Goal: Task Accomplishment & Management: Complete application form

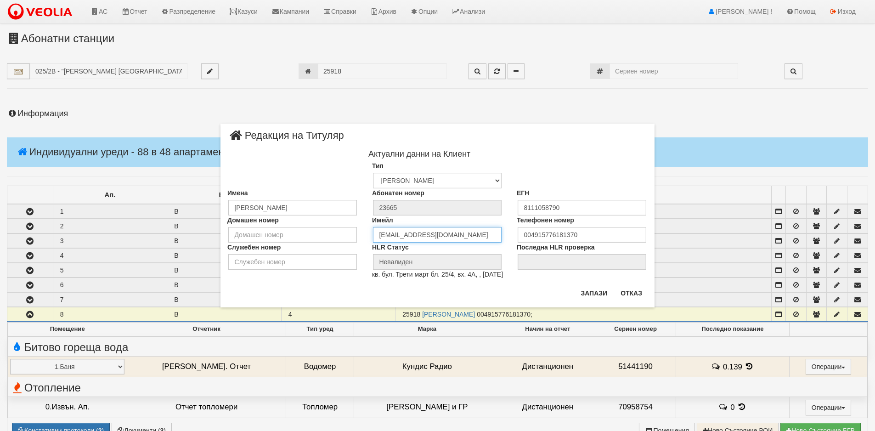
scroll to position [284, 0]
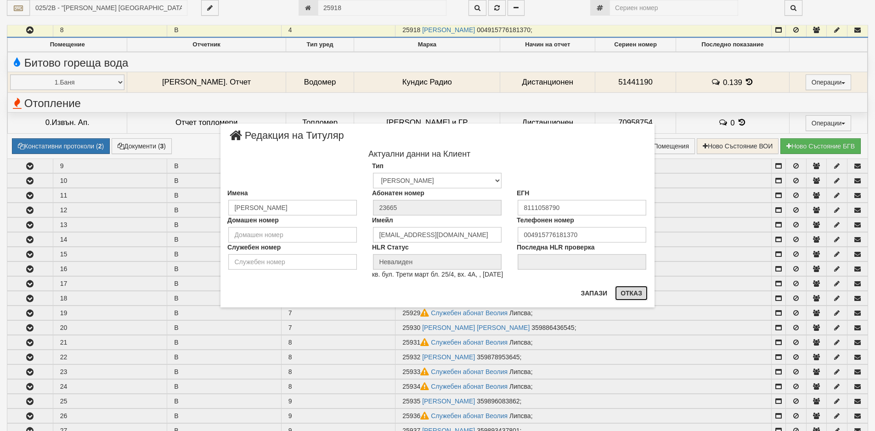
click at [625, 289] on button "Отказ" at bounding box center [631, 293] width 33 height 15
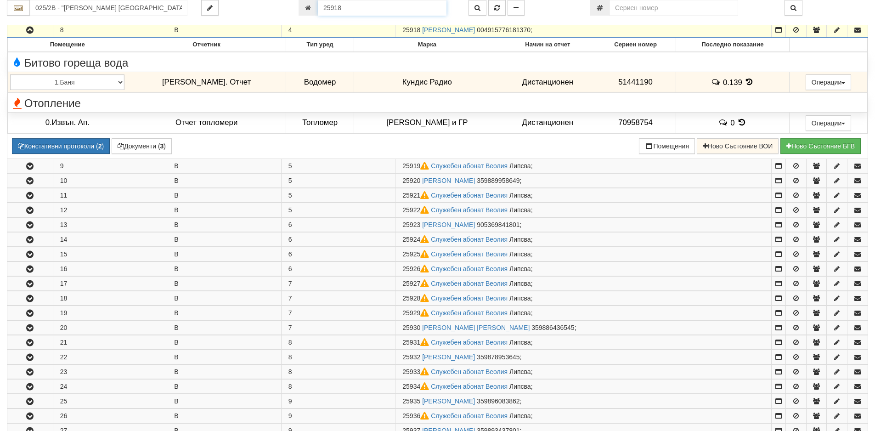
scroll to position [280, 0]
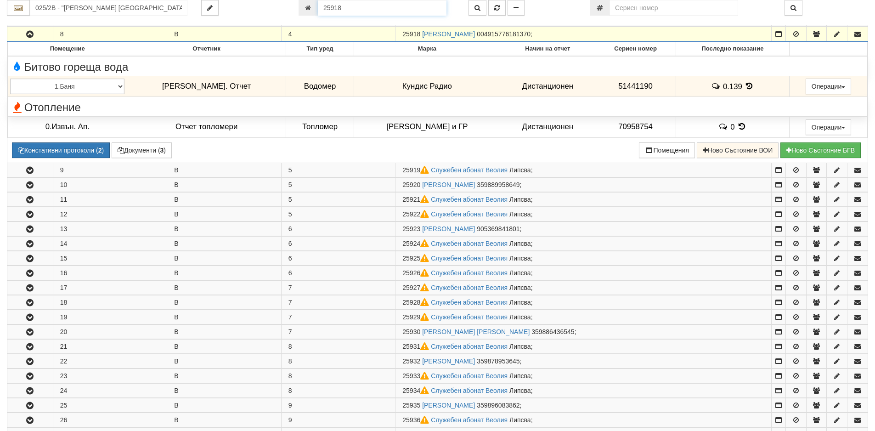
drag, startPoint x: 356, startPoint y: 8, endPoint x: 292, endPoint y: 17, distance: 65.5
click at [283, 15] on div "025/2В - "ВЕОЛИЯ ЕНЕРДЖИ ВАРНА " ЕАД 25918" at bounding box center [437, 8] width 875 height 16
type input "15186"
type input "106/8 - "ТЕХЕМ СЪРВИСИС" ЕООД"
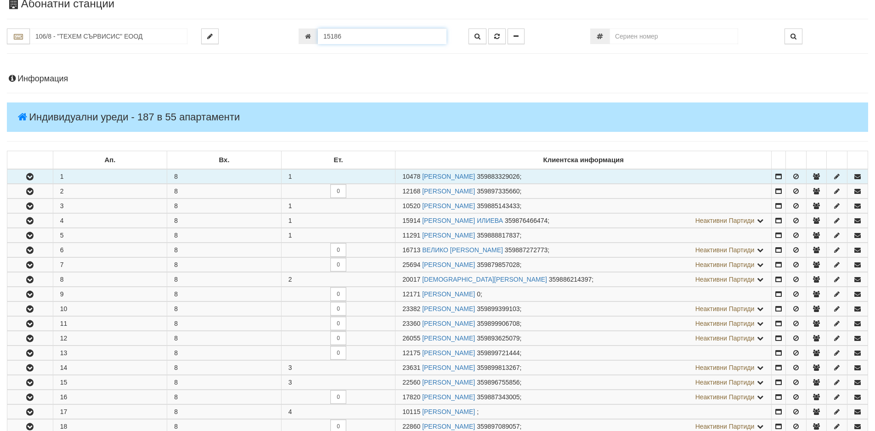
scroll to position [0, 0]
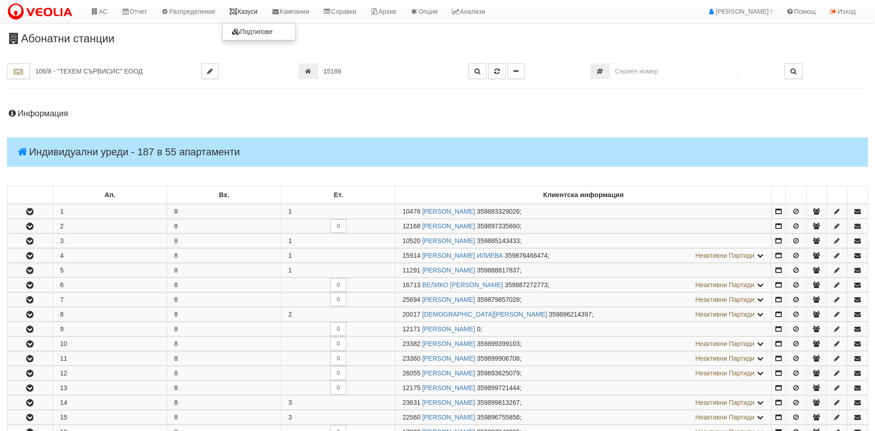
click at [247, 7] on link "Казуси" at bounding box center [243, 11] width 42 height 23
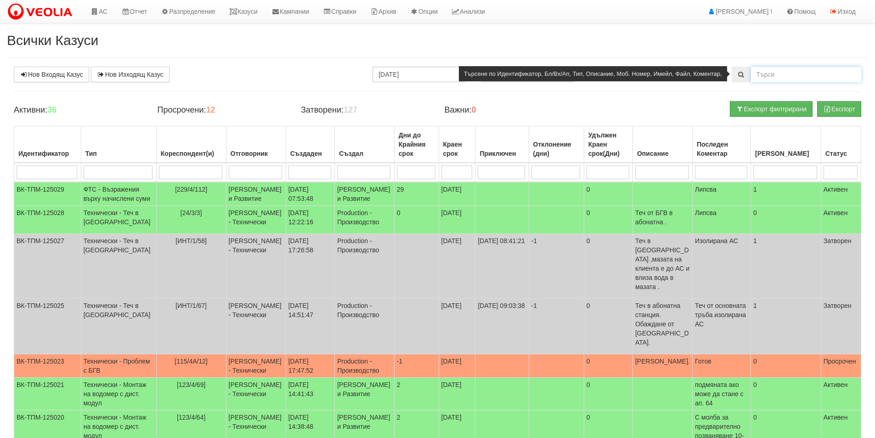
click at [778, 75] on input "text" at bounding box center [806, 75] width 110 height 16
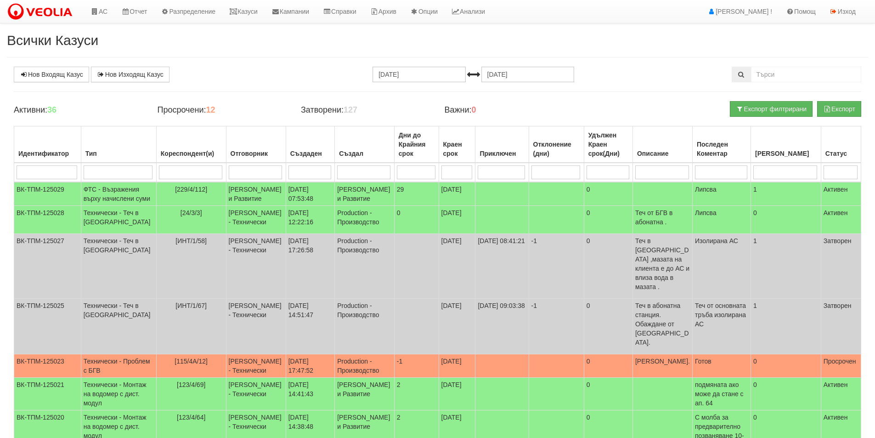
click at [169, 176] on input "search" at bounding box center [190, 172] width 63 height 14
type input "106/8"
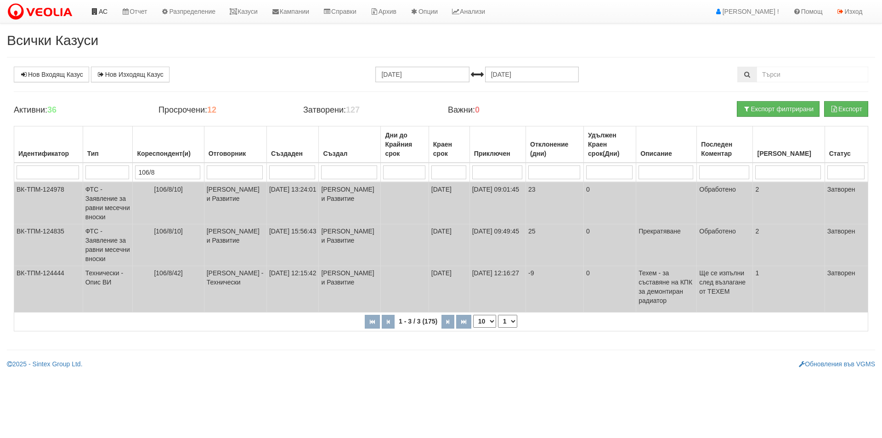
type input "106/8"
click at [107, 14] on link "АС" at bounding box center [99, 11] width 31 height 23
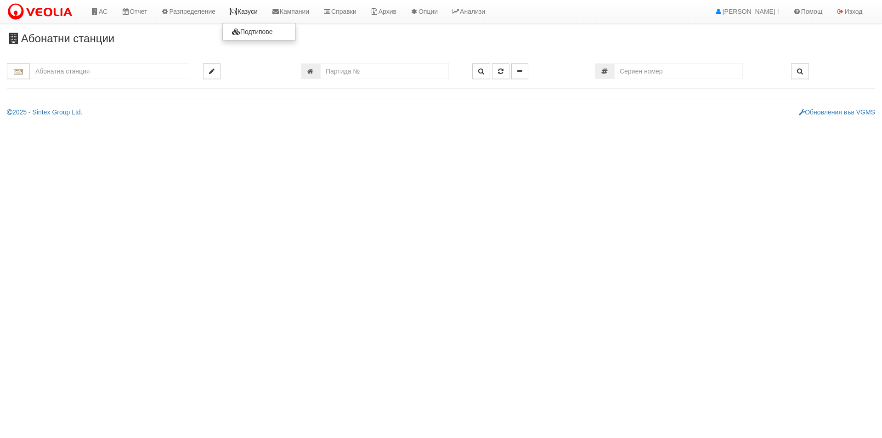
click at [250, 12] on link "Казуси" at bounding box center [243, 11] width 42 height 23
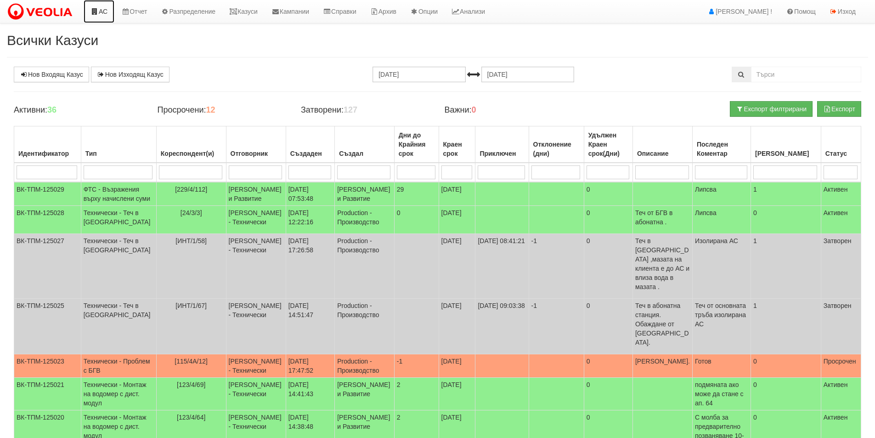
click at [90, 5] on link "АС" at bounding box center [99, 11] width 31 height 23
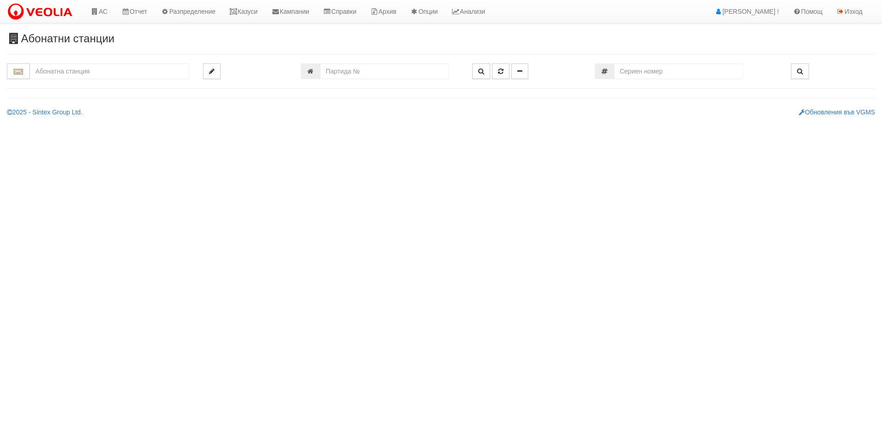
click at [145, 124] on html "АС Отчет Настройки Период Глобални Параметри Сваляне Отчетни Карти Нулиране УДР" at bounding box center [441, 62] width 882 height 124
drag, startPoint x: 395, startPoint y: 69, endPoint x: 395, endPoint y: 75, distance: 6.0
click at [395, 72] on input "number" at bounding box center [384, 71] width 129 height 16
paste input "21985"
type input "21985"
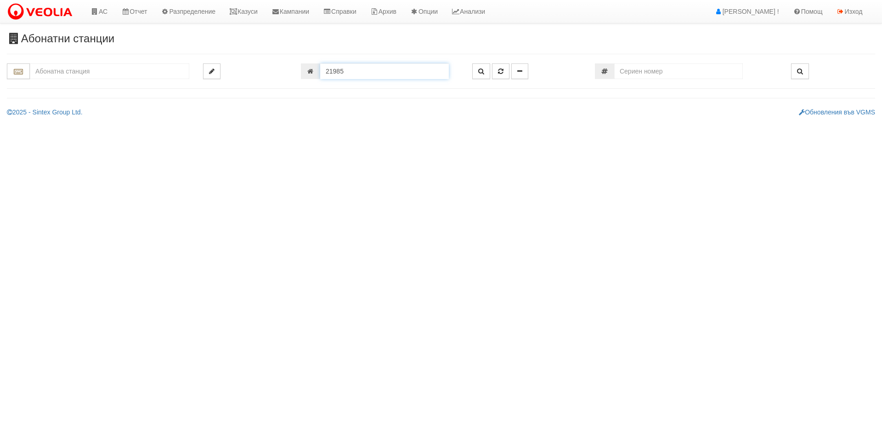
type input "139/2А - "ВЕОЛИЯ ЕНЕРДЖИ ВАРНА " ЕАД"
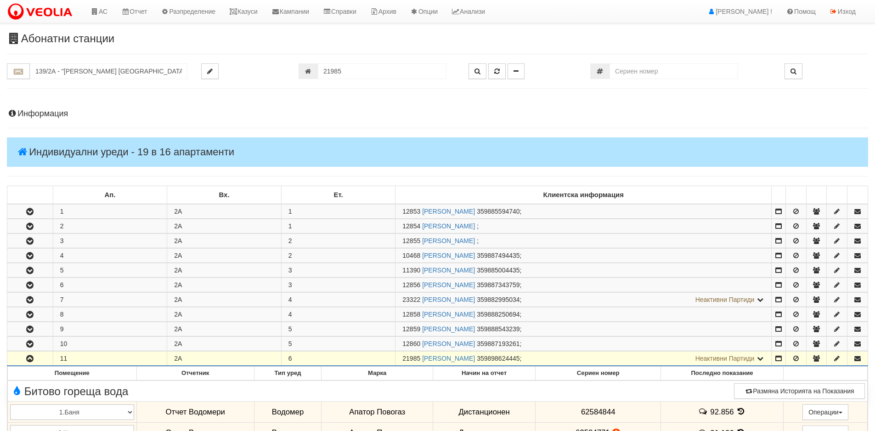
click at [37, 110] on h4 "Информация" at bounding box center [437, 113] width 861 height 9
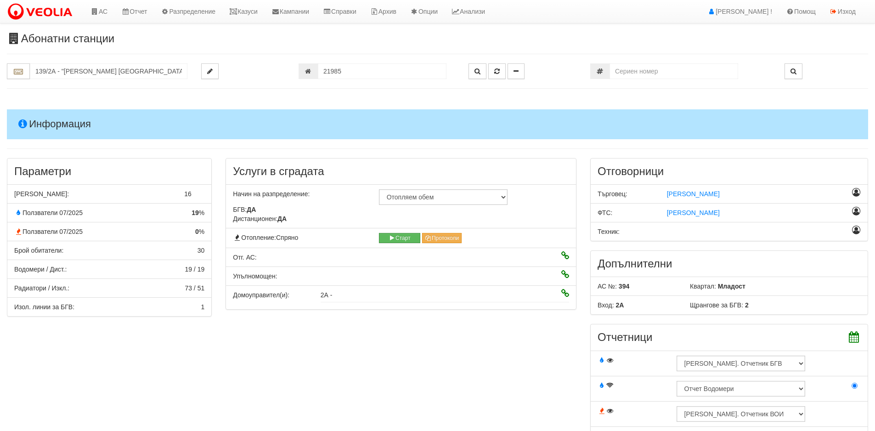
click at [37, 110] on h4 "Информация" at bounding box center [437, 123] width 861 height 29
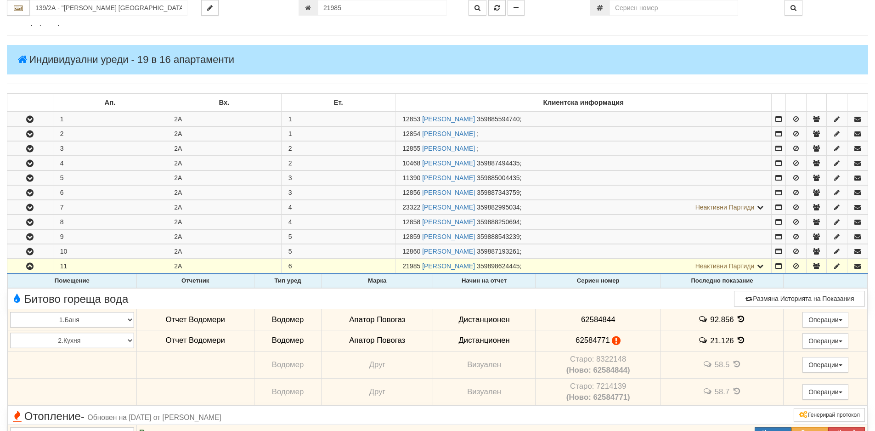
scroll to position [138, 0]
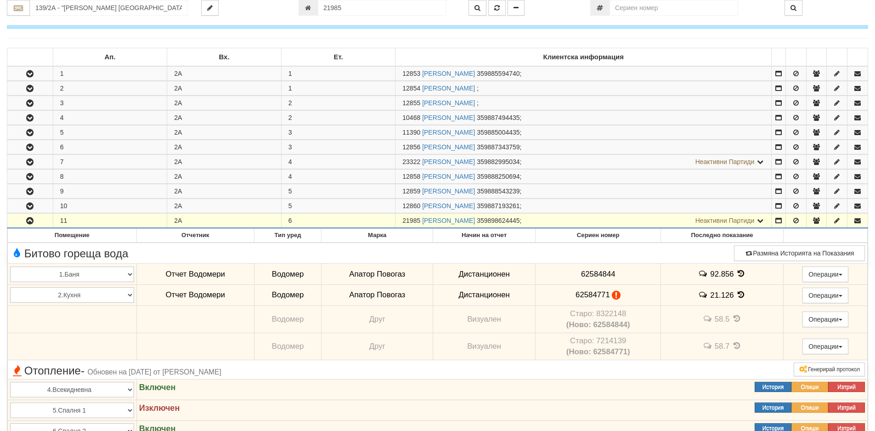
drag, startPoint x: 420, startPoint y: 219, endPoint x: 401, endPoint y: 219, distance: 19.3
click at [401, 219] on td "21985 ПАУЛИНА СТОЯНОВА КОЛЕВА 359898624445 ; Неактивни Партиди 12861 ТОДОР АЛЕК…" at bounding box center [583, 221] width 376 height 15
copy span "21985"
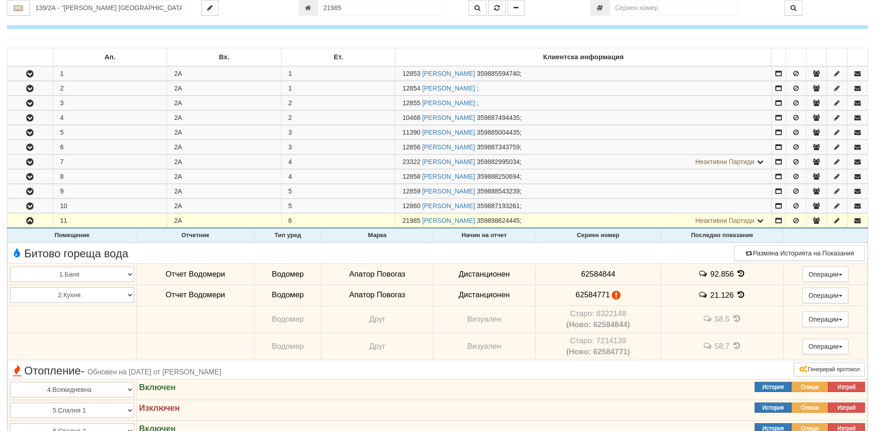
scroll to position [0, 0]
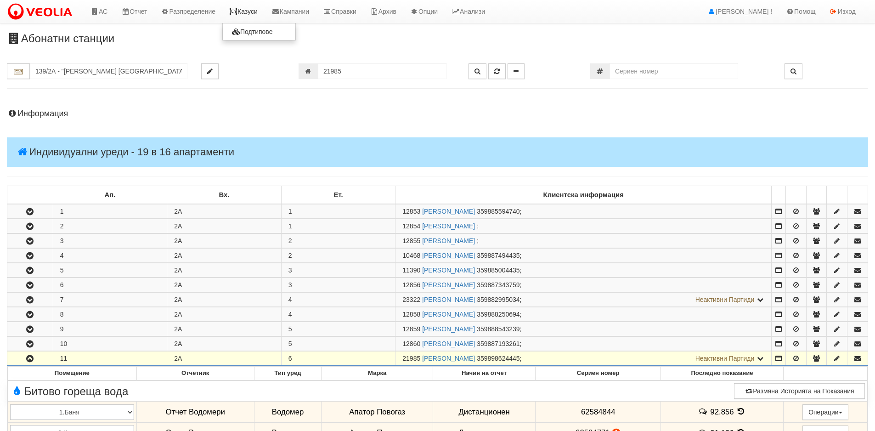
click at [239, 4] on link "Казуси" at bounding box center [243, 11] width 42 height 23
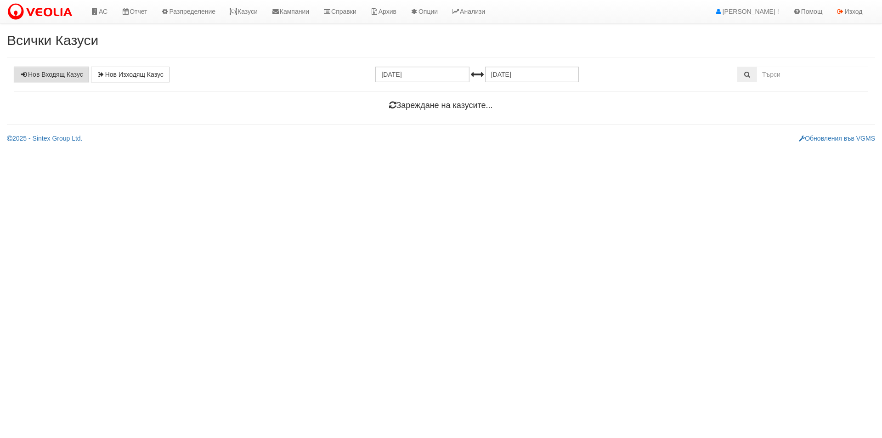
click at [79, 73] on link "Нов Входящ Казус" at bounding box center [51, 75] width 75 height 16
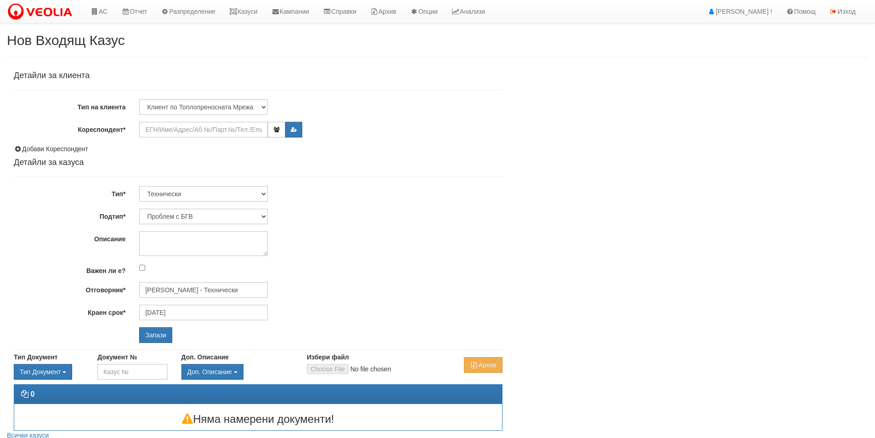
click at [199, 137] on div "Детайли за клиента Тип на клиента Клиент по Топлопреносната Мрежа Институция Па…" at bounding box center [258, 206] width 489 height 271
click at [197, 130] on input "Кореспондент*" at bounding box center [203, 130] width 129 height 16
paste input "21985"
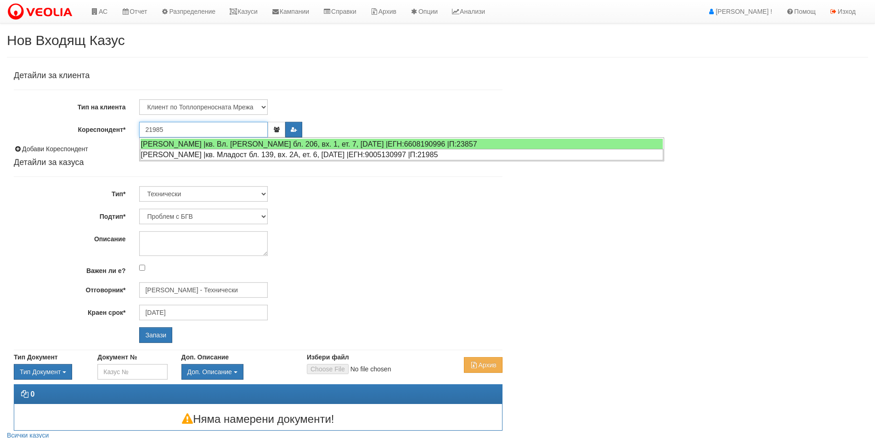
click at [195, 155] on div "ПАУЛИНА СТОЯНОВА КОЛЕВА |кв. Младост бл. 139, вх. 2А, ет. 6, ап. 11 |ЕГН:900513…" at bounding box center [401, 154] width 523 height 11
type input "ПАУЛИНА СТОЯНОВА ВАСИЛЕВА"
type input "[PERSON_NAME] - Технически"
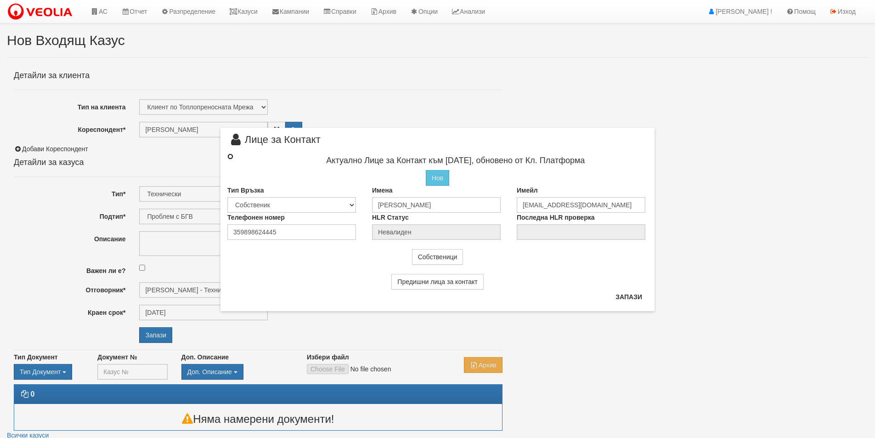
click at [230, 157] on input "radio" at bounding box center [230, 156] width 6 height 6
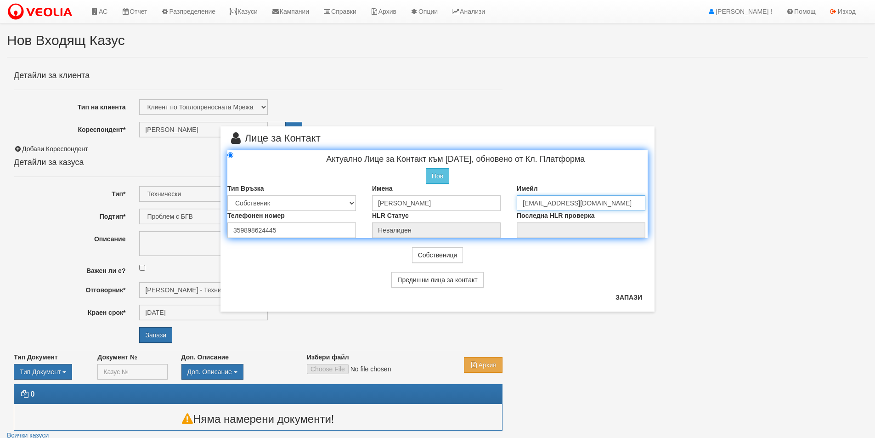
drag, startPoint x: 604, startPoint y: 204, endPoint x: 495, endPoint y: 204, distance: 109.3
click at [495, 204] on div "Тип Връзка Собственик Наемател Роднина Съсед Приятел Имена ПАУЛИНА СТОЯНОВА ВАС…" at bounding box center [437, 197] width 434 height 27
click at [631, 300] on button "Запази" at bounding box center [629, 297] width 38 height 15
radio input "true"
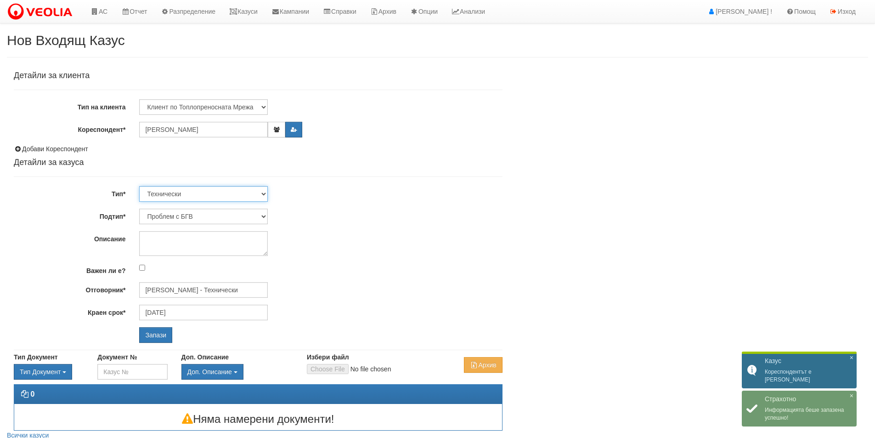
click at [217, 193] on select "Технически ФТС Търговски Административен Производствен Експлоатационен Финансов…" at bounding box center [203, 194] width 129 height 16
select select "1"
click at [139, 186] on select "Технически ФТС Търговски Административен Производствен Експлоатационен Финансов…" at bounding box center [203, 194] width 129 height 16
type input "17/09/2025"
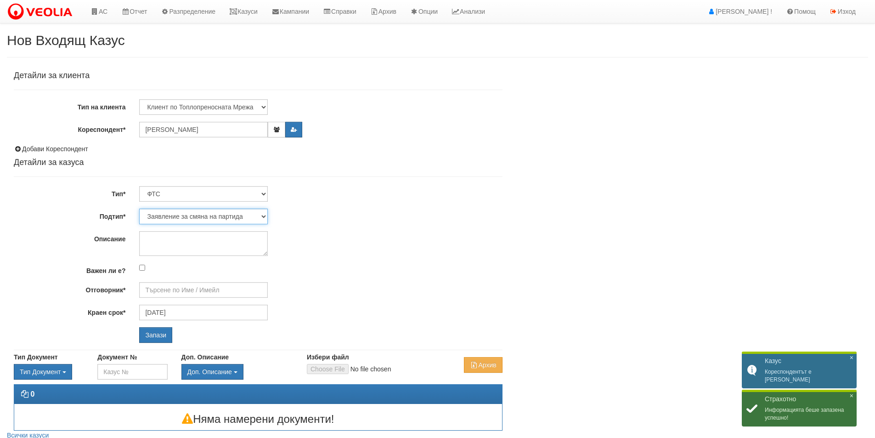
type input "Миглена Михова - Клиенти и Развитие"
click at [205, 219] on select "Заявление за смяна на партида Заявление за равни месечни вноски Разпределение о…" at bounding box center [203, 216] width 129 height 16
select select "Уточнения по фактура"
click at [139, 208] on select "Заявление за смяна на партида Заявление за равни месечни вноски Разпределение о…" at bounding box center [203, 216] width 129 height 16
type input "Илияна Кръстева - Клиенти и Развитие"
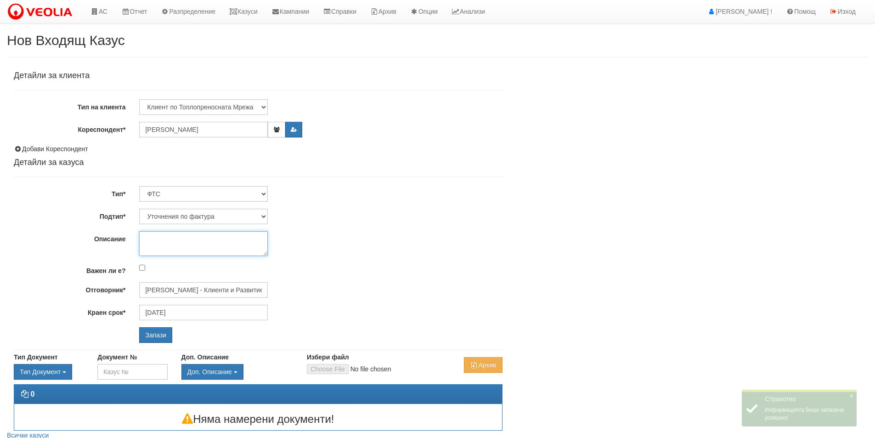
click at [202, 238] on textarea "Описание" at bounding box center [203, 243] width 129 height 25
paste textarea "Здравейте, От няколко месеца нямам качени фактури в регистрацията си в сайта ви…"
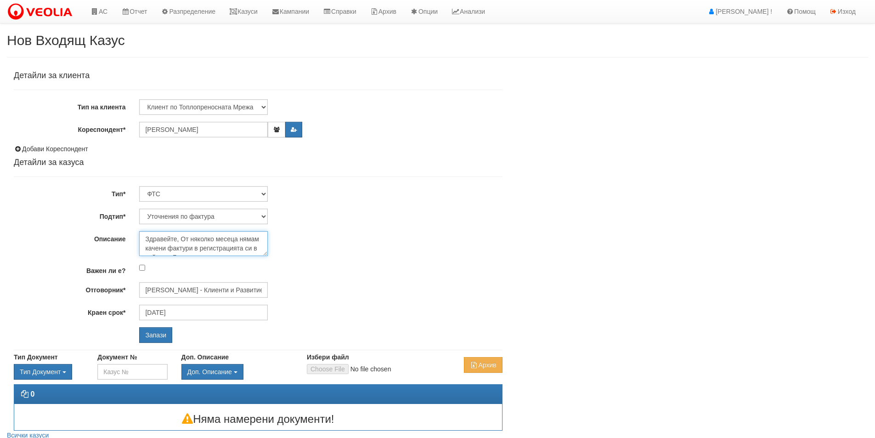
scroll to position [33, 0]
type textarea "Здравейте, От няколко месеца нямам качени фактури в регистрацията си в сайта ви…"
click at [158, 327] on input "Запази" at bounding box center [155, 335] width 33 height 16
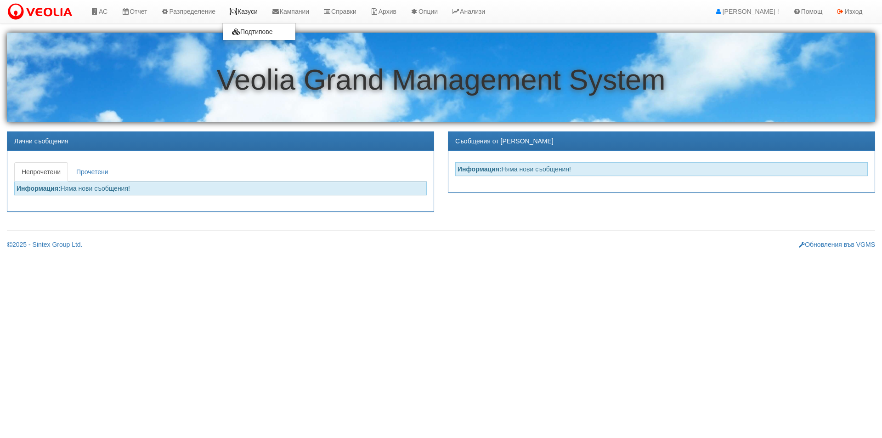
click at [242, 7] on link "Казуси" at bounding box center [243, 11] width 42 height 23
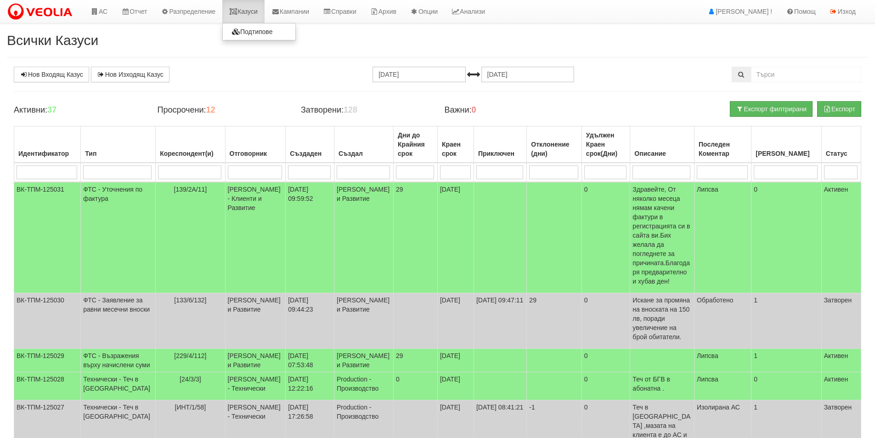
click at [243, 11] on link "Казуси" at bounding box center [243, 11] width 42 height 23
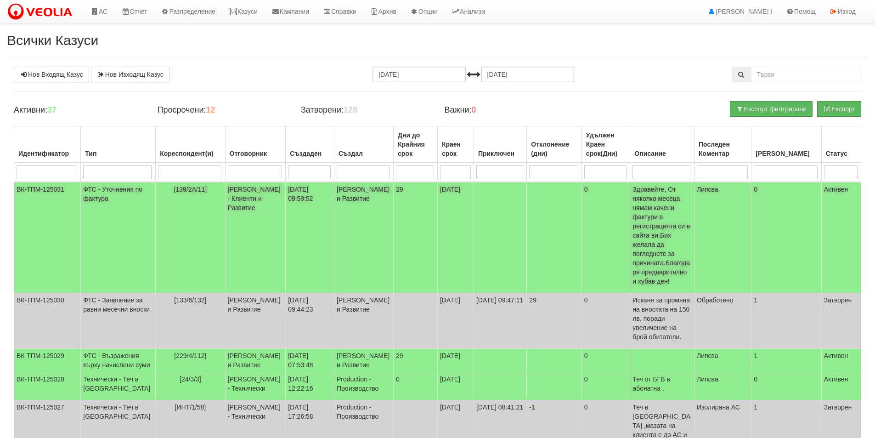
click at [473, 208] on td at bounding box center [499, 237] width 53 height 111
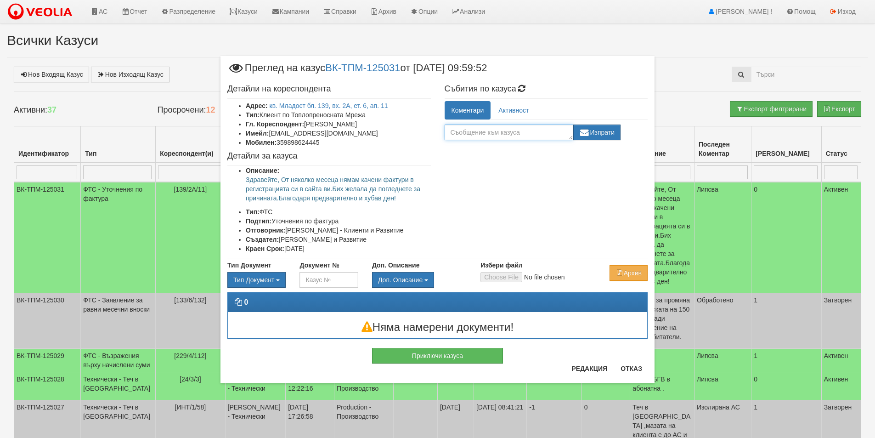
click at [503, 135] on textarea at bounding box center [508, 132] width 129 height 16
type textarea "Няма издадени фактури."
click at [332, 106] on link "кв. Младост бл. 139, вх. 2А, ет. 6, ап. 11" at bounding box center [329, 105] width 118 height 7
click at [601, 367] on button "Редакция" at bounding box center [589, 368] width 47 height 15
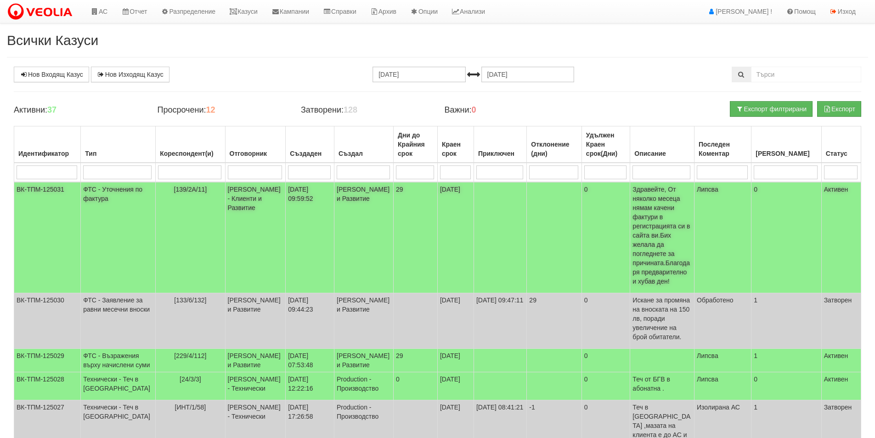
click at [304, 211] on td "18/08/2025 09:59:52" at bounding box center [310, 237] width 49 height 111
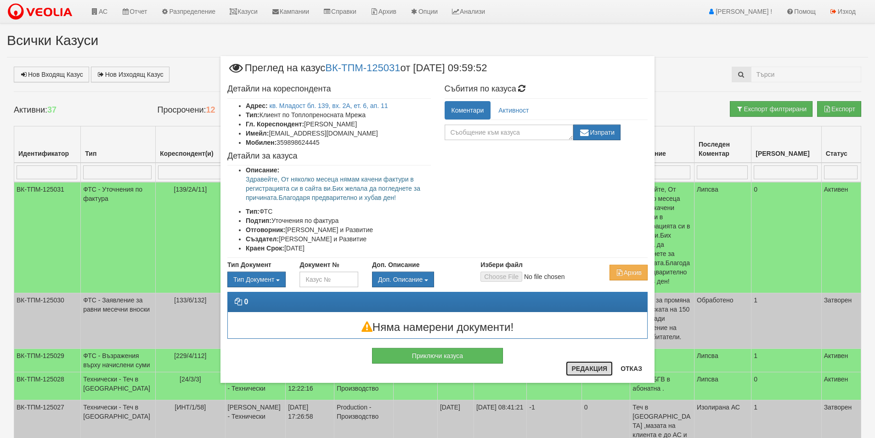
click at [584, 363] on button "Редакция" at bounding box center [589, 368] width 47 height 15
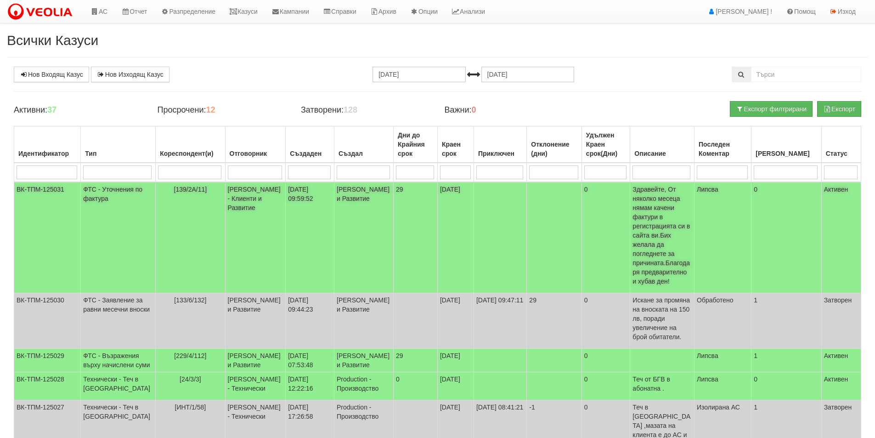
click at [527, 217] on td at bounding box center [554, 237] width 55 height 111
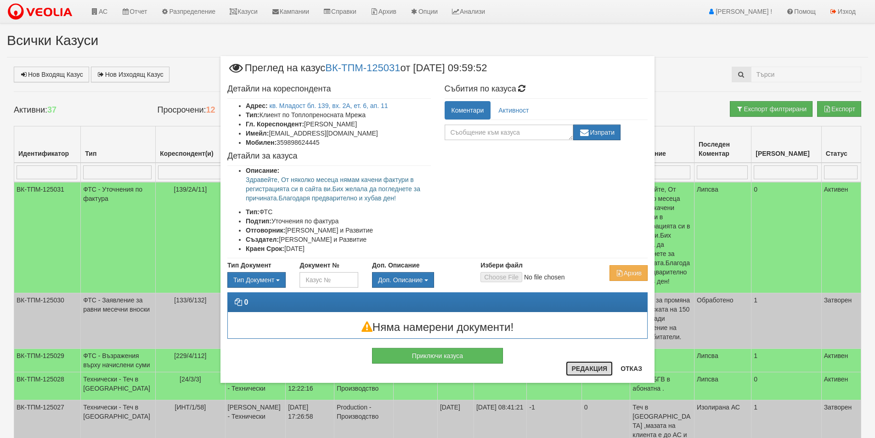
click at [606, 367] on button "Редакция" at bounding box center [589, 368] width 47 height 15
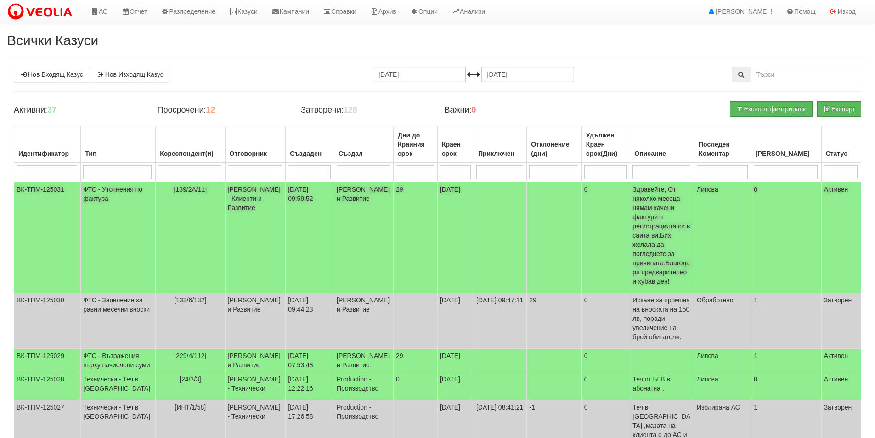
click at [494, 213] on td at bounding box center [499, 237] width 53 height 111
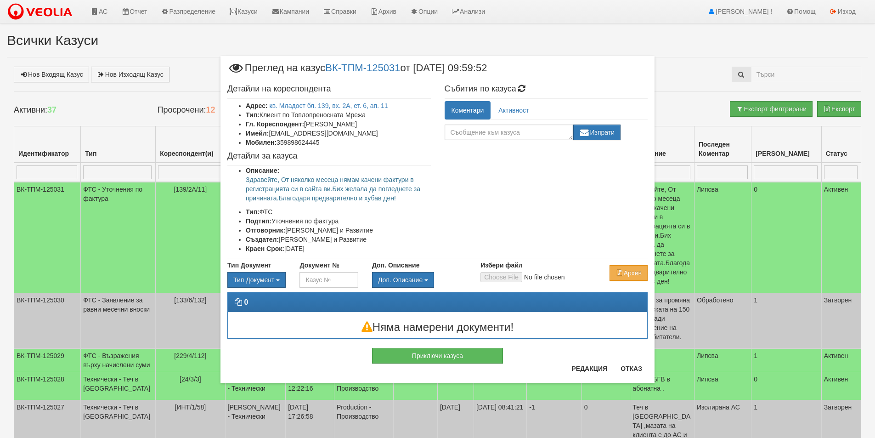
click at [462, 366] on div "× Преглед на казус ВК-ТПМ-125031 от 18/08/2025 09:59:52 Детайли на кореспондент…" at bounding box center [437, 219] width 434 height 326
click at [454, 358] on button "Приключи казуса" at bounding box center [437, 356] width 131 height 16
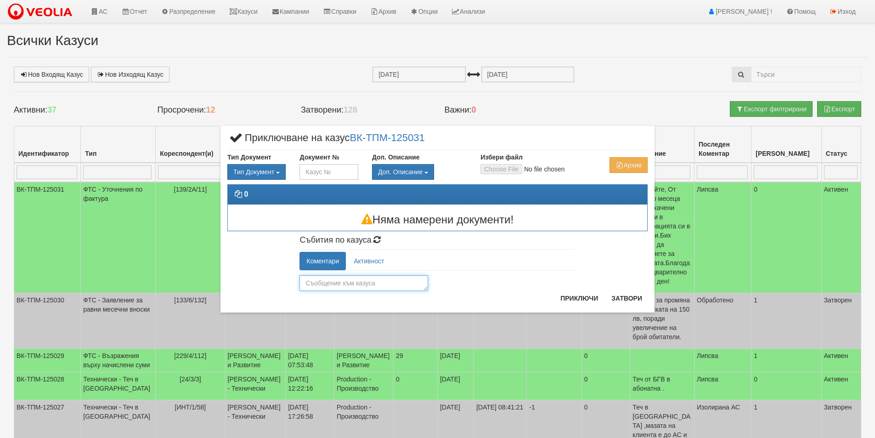
click at [349, 281] on textarea at bounding box center [363, 283] width 129 height 16
type textarea "п"
type textarea "Проблем с кл.платформа"
click at [580, 288] on div "Коментари Активност Проблем с кл.платформа Изпрати Катерина Димитрова (18/08/20…" at bounding box center [436, 271] width 289 height 39
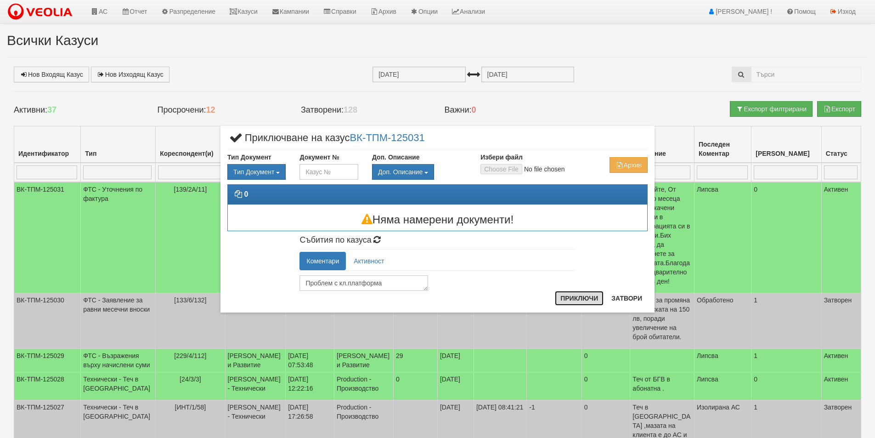
click at [572, 295] on button "Приключи" at bounding box center [579, 298] width 49 height 15
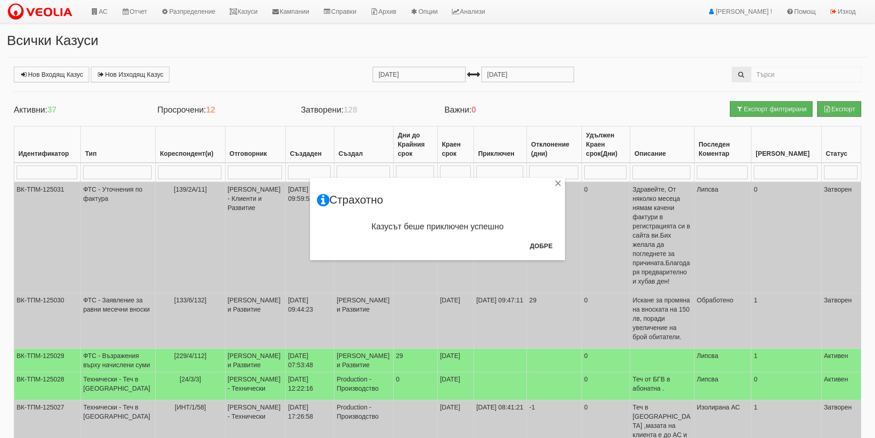
click at [249, 6] on div "× Страхотно Казусът беше приключен успешно Добре" at bounding box center [437, 130] width 537 height 260
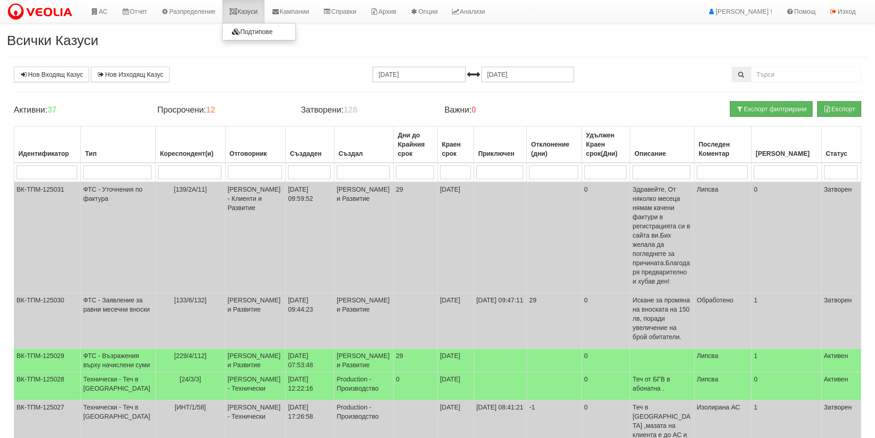
click at [251, 6] on link "Казуси" at bounding box center [243, 11] width 42 height 23
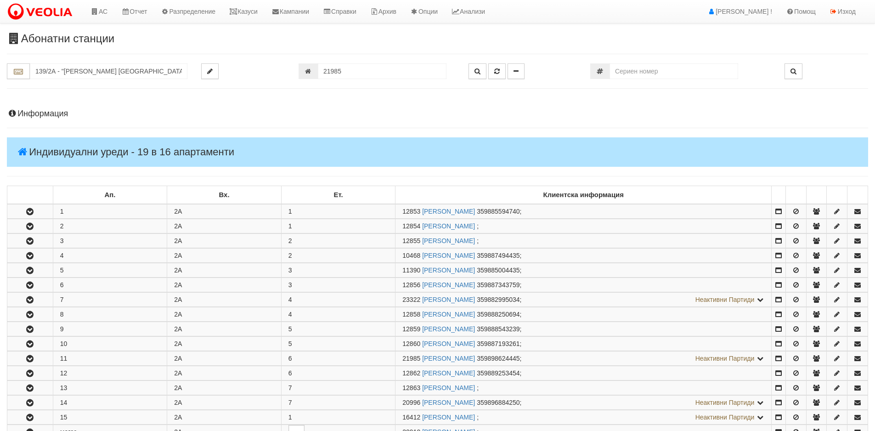
scroll to position [232, 0]
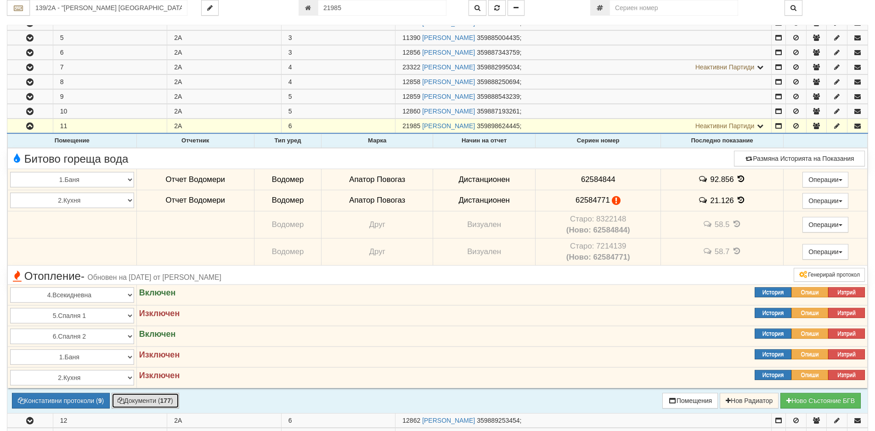
click at [156, 399] on button "Документи ( 177 )" at bounding box center [145, 401] width 67 height 16
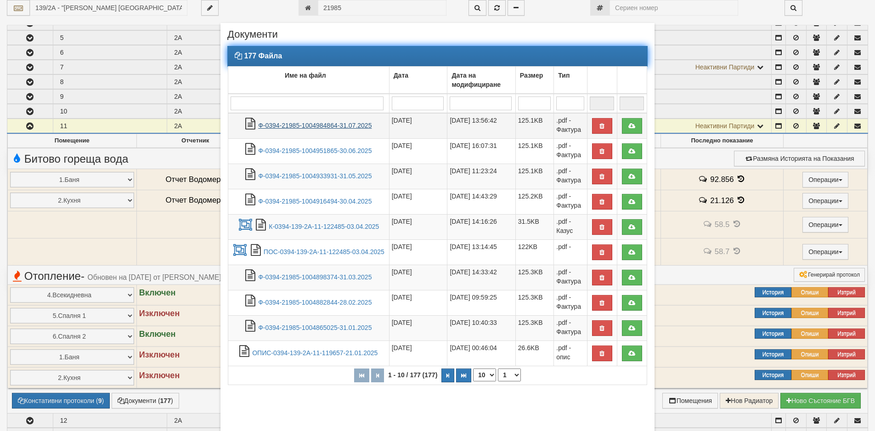
click at [341, 125] on link "Ф-0394-21985-1004984864-31.07.2025" at bounding box center [314, 125] width 113 height 7
click at [628, 178] on icon at bounding box center [632, 176] width 8 height 6
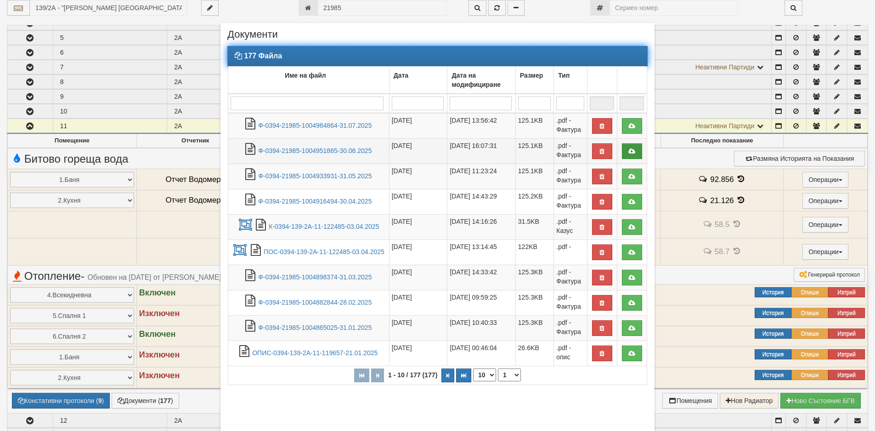
click at [628, 148] on icon at bounding box center [632, 151] width 8 height 6
click at [630, 124] on icon at bounding box center [632, 126] width 8 height 6
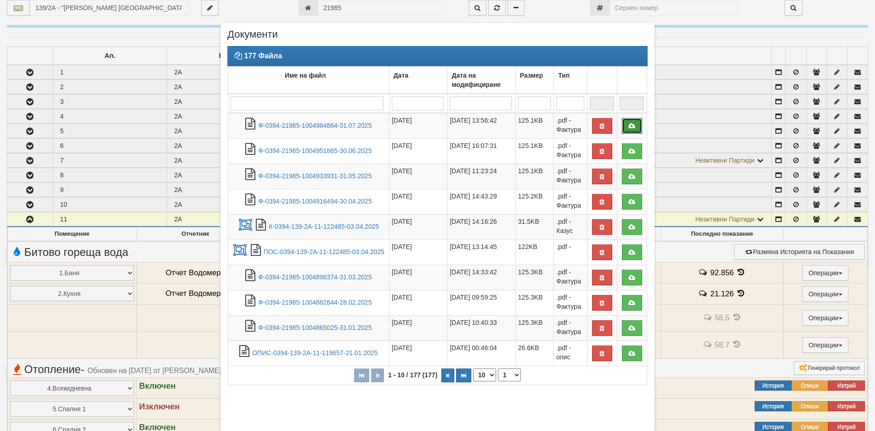
scroll to position [95, 0]
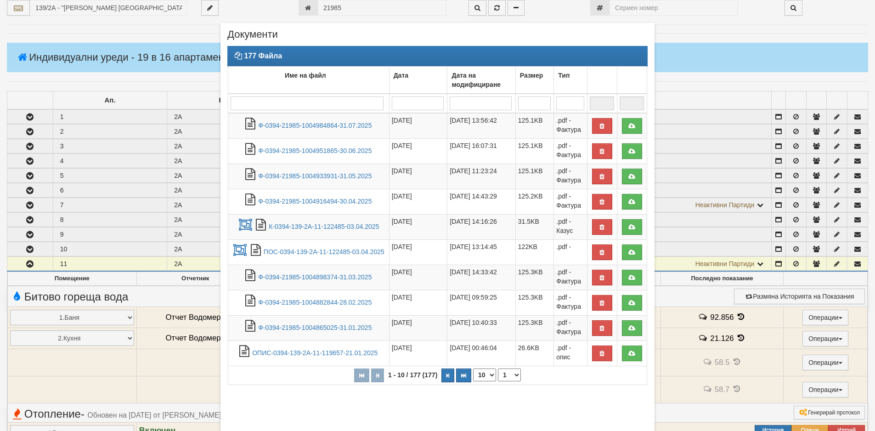
drag, startPoint x: 370, startPoint y: 6, endPoint x: 326, endPoint y: 9, distance: 43.7
click at [326, 9] on div "× Документи 177 Файла Име на файл Дата Дата на модифициране Размер Тип 1 - 10 /…" at bounding box center [438, 255] width 448 height 511
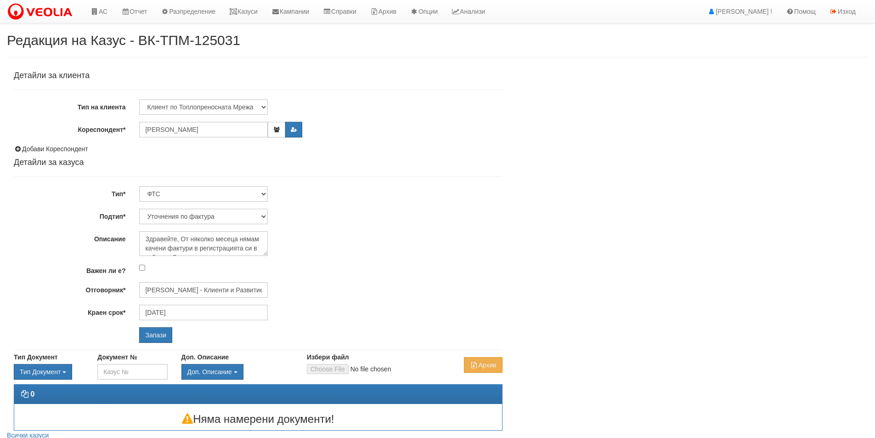
select select "Уточнения по фактура"
click at [204, 292] on input "[PERSON_NAME] - Клиенти и Развитие" at bounding box center [203, 290] width 129 height 16
click at [172, 308] on div "[PERSON_NAME] и Развитие" at bounding box center [402, 304] width 522 height 11
type input "[PERSON_NAME] и Развитие"
click at [143, 350] on div "Тип Документ Тип Документ П М ЗСП ОК СМПТ КПК ППО ПО" at bounding box center [258, 389] width 489 height 81
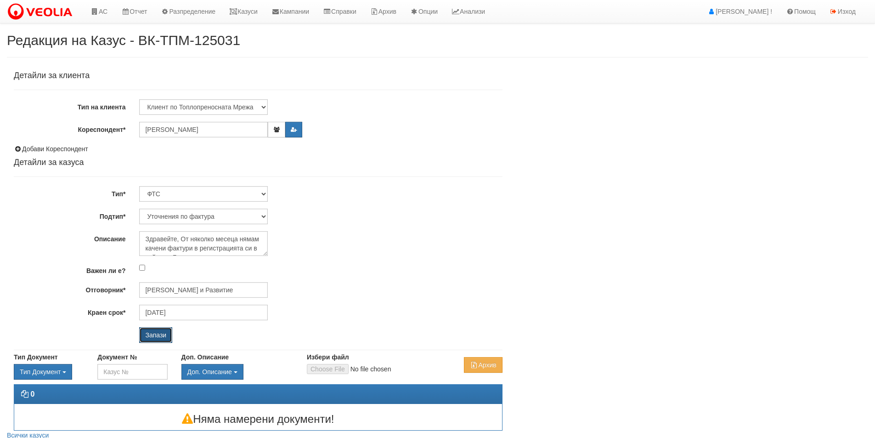
click at [148, 333] on input "Запази" at bounding box center [155, 335] width 33 height 16
select select "Уточнения по фактура"
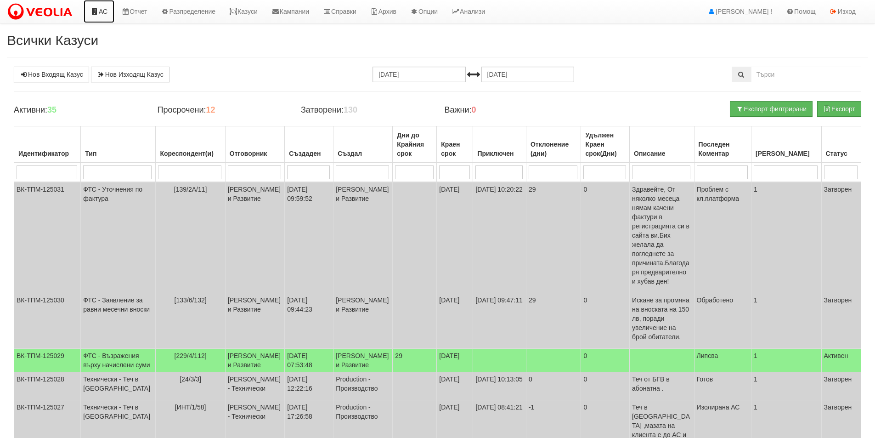
click at [104, 17] on link "АС" at bounding box center [99, 11] width 31 height 23
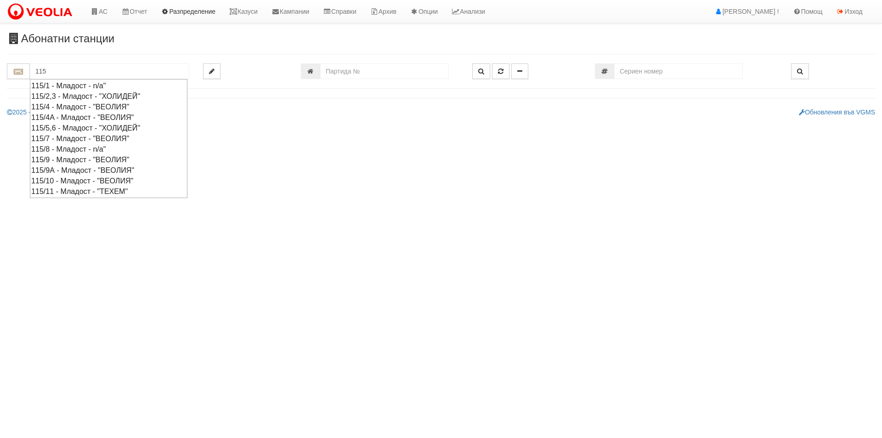
type input "115"
